Goal: Information Seeking & Learning: Learn about a topic

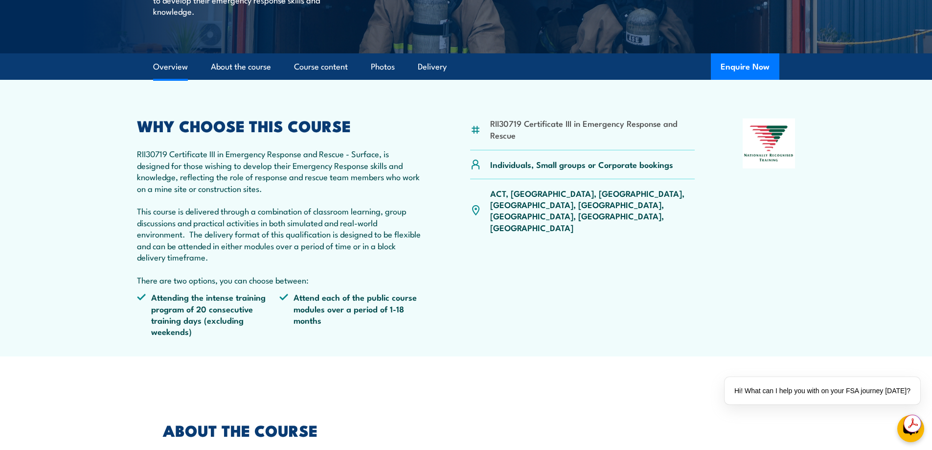
scroll to position [245, 0]
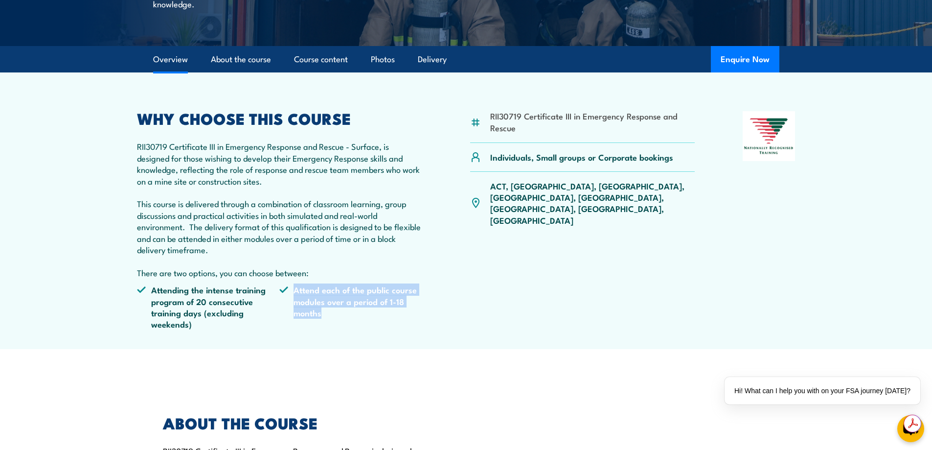
drag, startPoint x: 294, startPoint y: 289, endPoint x: 349, endPoint y: 307, distance: 58.6
click at [349, 307] on li "Attend each of the public course modules over a period of 1-18 months" at bounding box center [350, 307] width 143 height 46
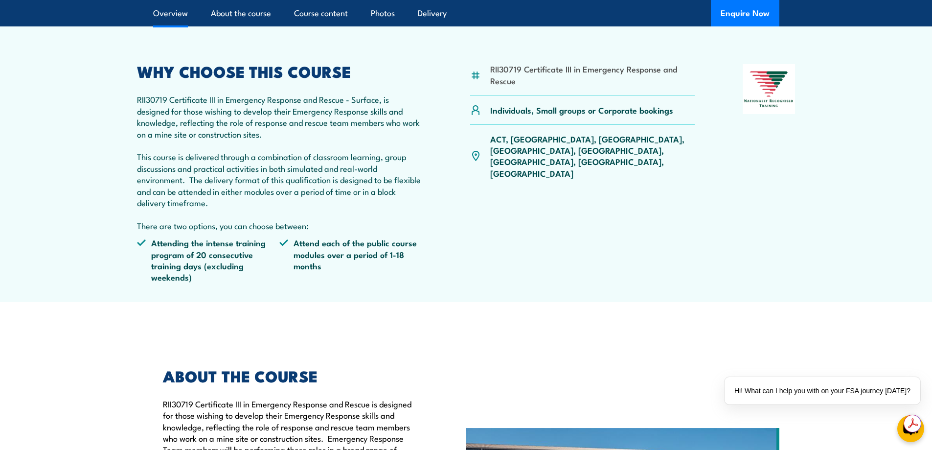
scroll to position [294, 0]
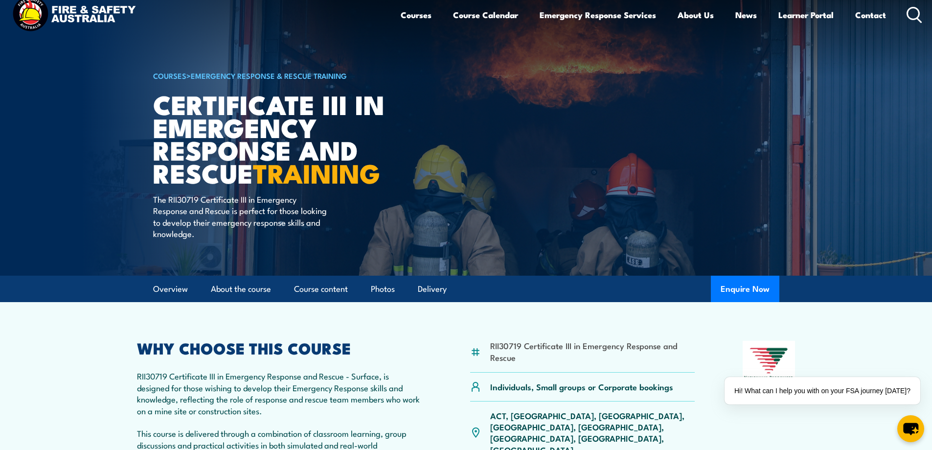
scroll to position [0, 0]
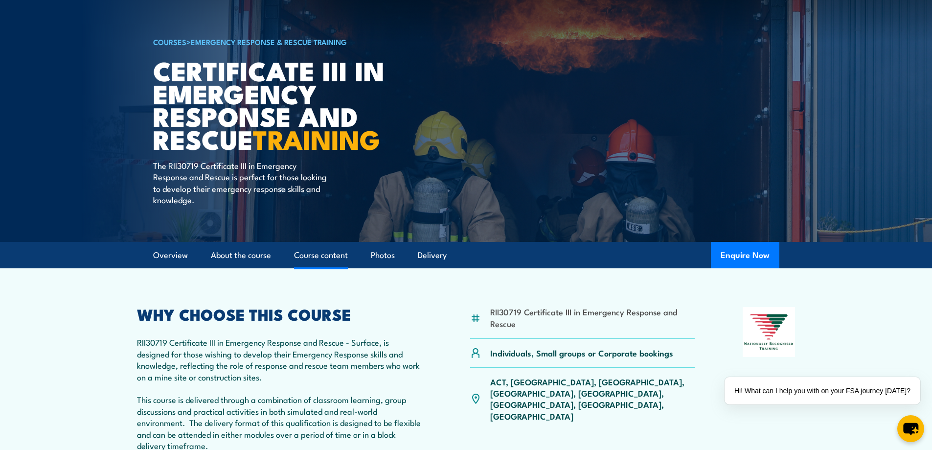
click at [324, 259] on link "Course content" at bounding box center [321, 255] width 54 height 26
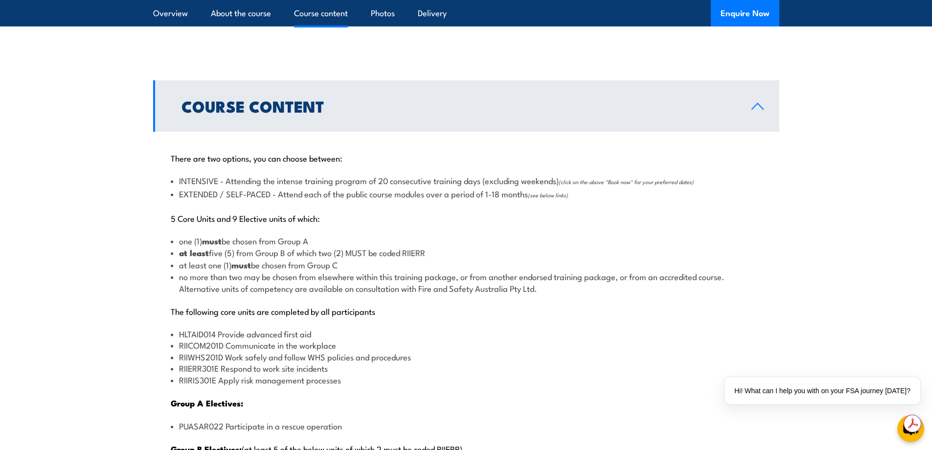
scroll to position [965, 0]
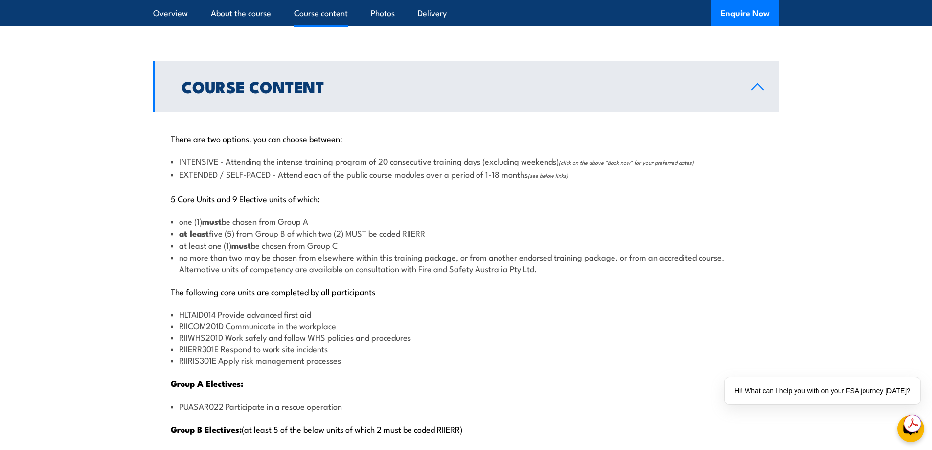
click at [462, 173] on li "EXTENDED / SELF-PACED - Attend each of the public course modules over a period …" at bounding box center [466, 174] width 591 height 13
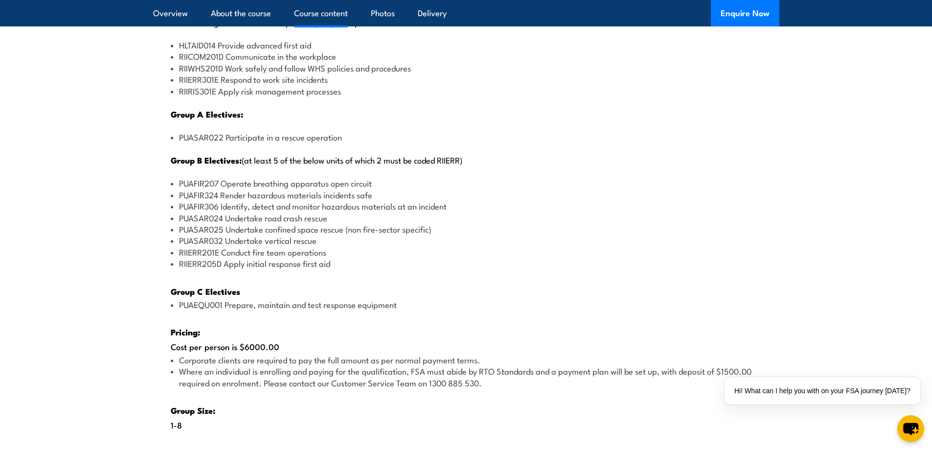
scroll to position [1258, 0]
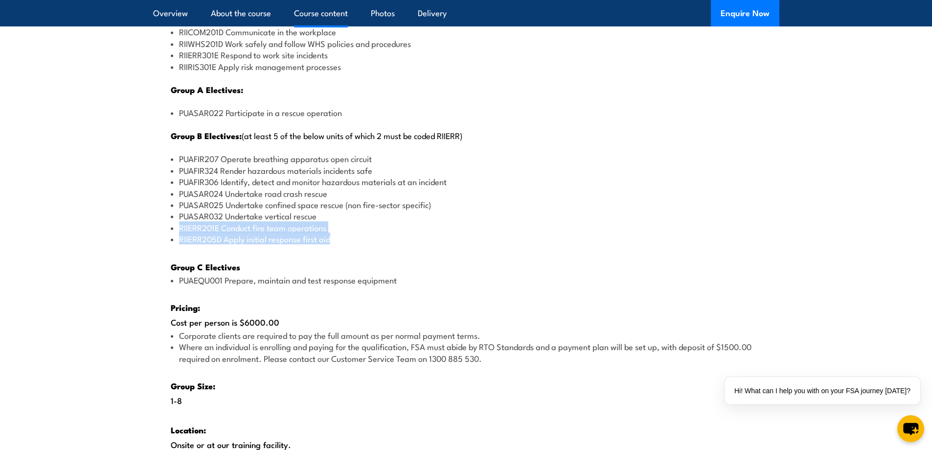
drag, startPoint x: 327, startPoint y: 238, endPoint x: 180, endPoint y: 230, distance: 147.5
click at [180, 230] on ul "PUAFIR207 Operate breathing apparatus open circuit PUAFIR324 Render hazardous m…" at bounding box center [466, 198] width 591 height 91
click at [355, 216] on li "PUASAR032 Undertake vertical rescue" at bounding box center [466, 215] width 591 height 11
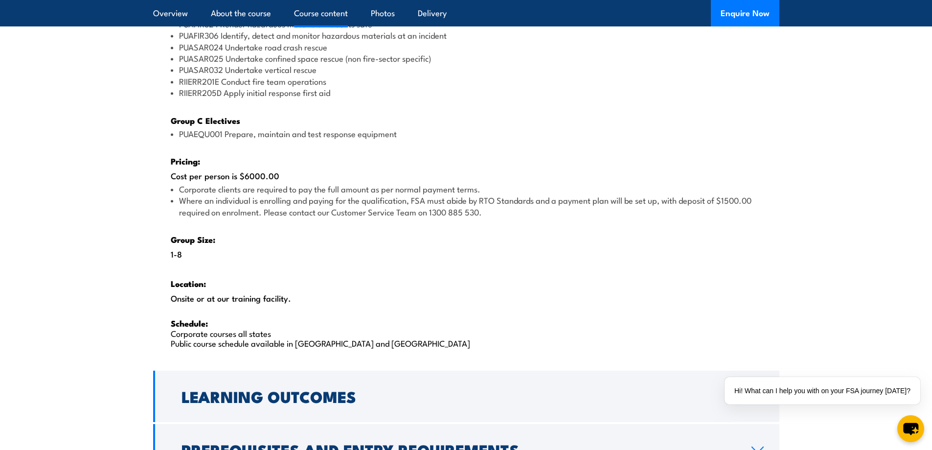
scroll to position [1405, 0]
click at [493, 213] on li "Where an individual is enrolling and paying for the qualification, FSA must abi…" at bounding box center [466, 205] width 591 height 23
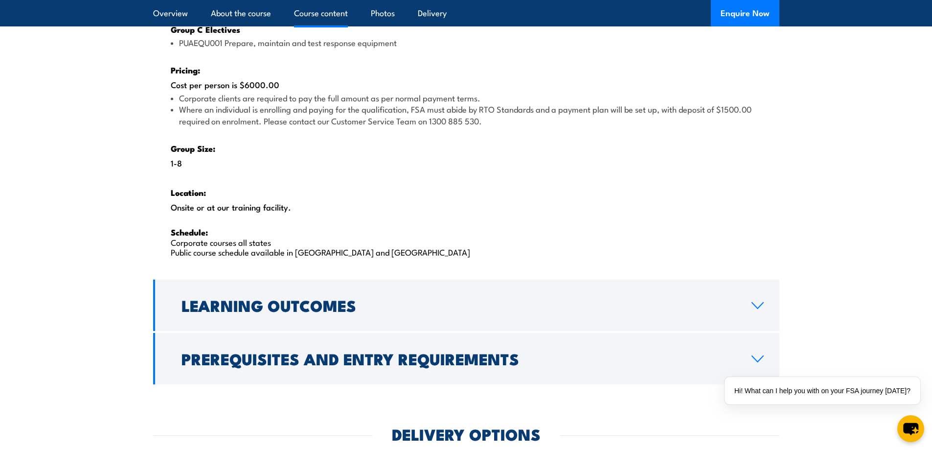
scroll to position [1503, 0]
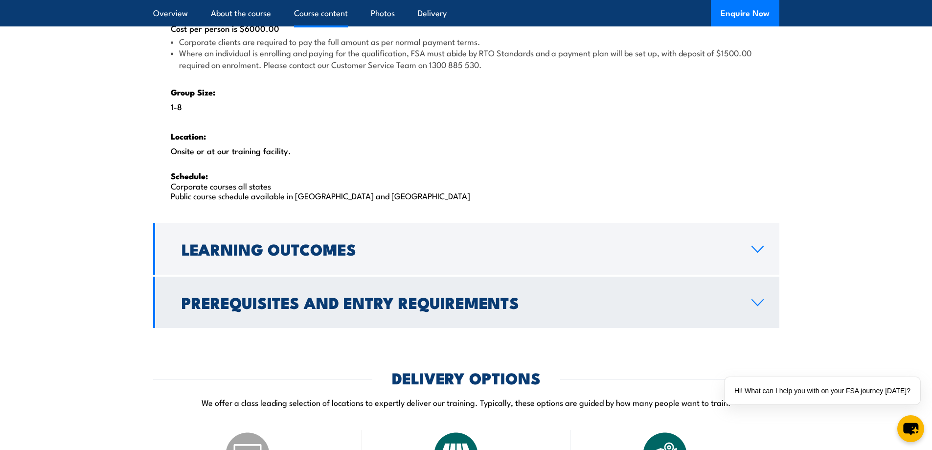
click at [454, 295] on h2 "Prerequisites and Entry Requirements" at bounding box center [458, 302] width 554 height 14
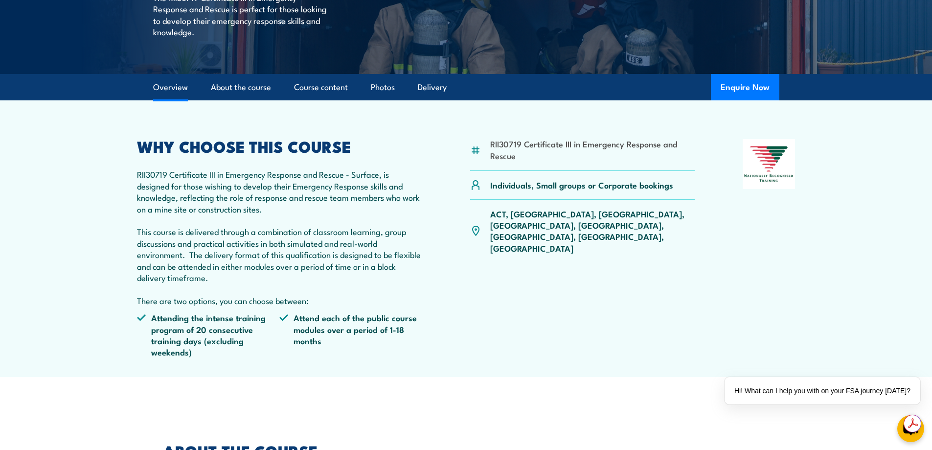
scroll to position [302, 0]
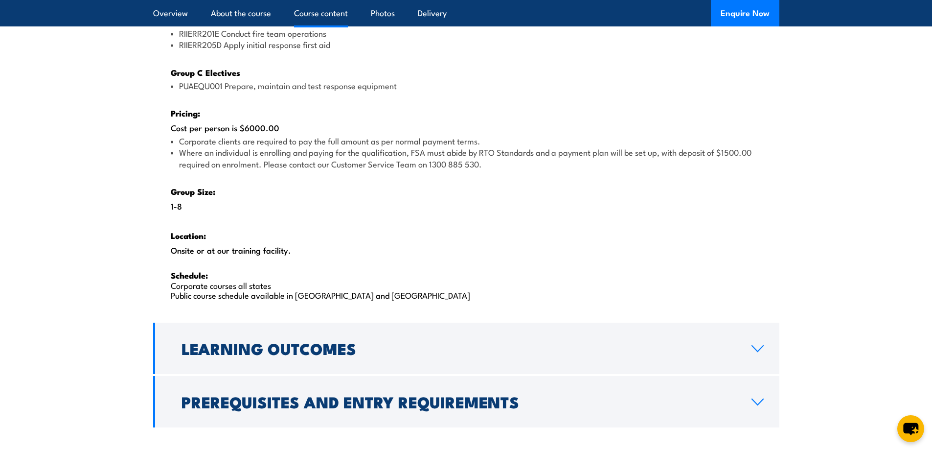
scroll to position [1476, 0]
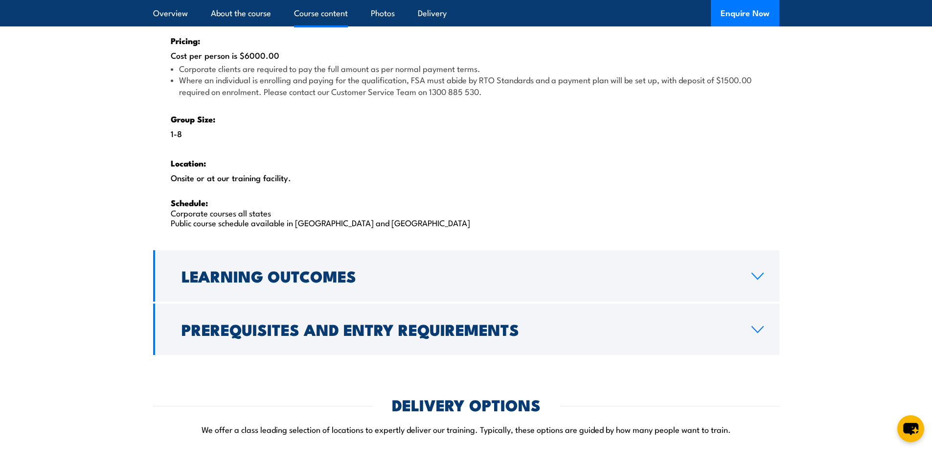
click at [339, 312] on link "Prerequisites and Entry Requirements" at bounding box center [466, 328] width 626 height 51
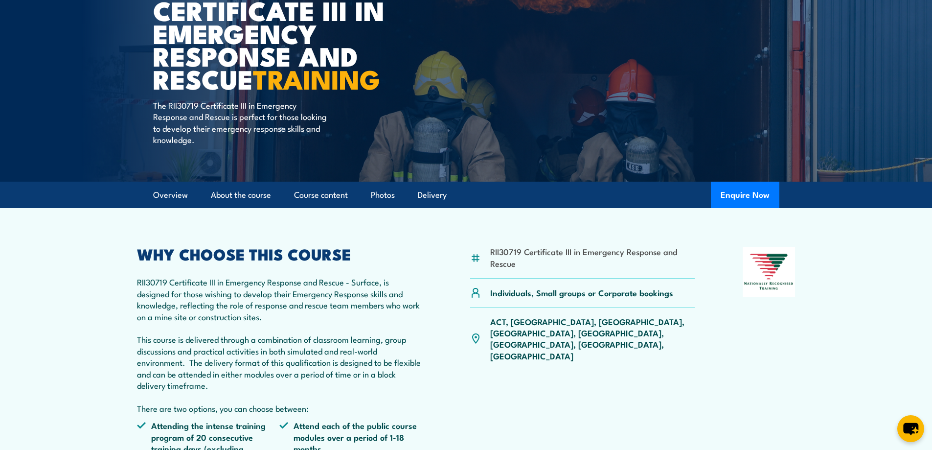
scroll to position [98, 0]
